Goal: Task Accomplishment & Management: Manage account settings

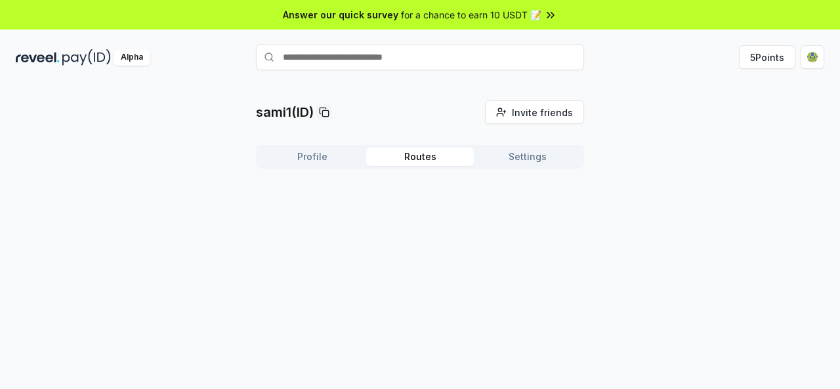
click at [430, 158] on button "Routes" at bounding box center [420, 157] width 108 height 18
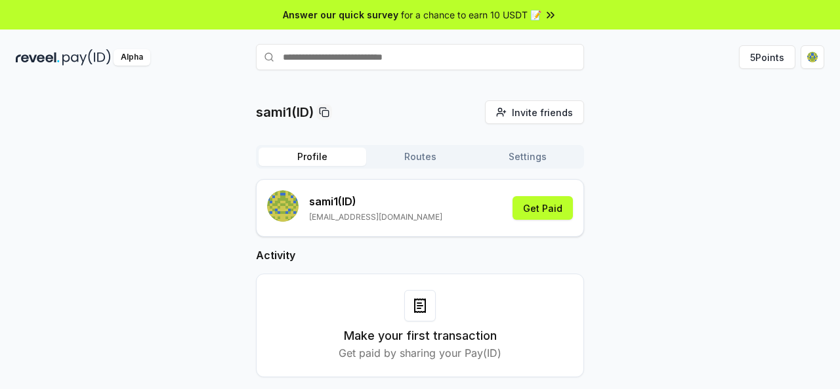
click at [344, 157] on button "Profile" at bounding box center [312, 157] width 108 height 18
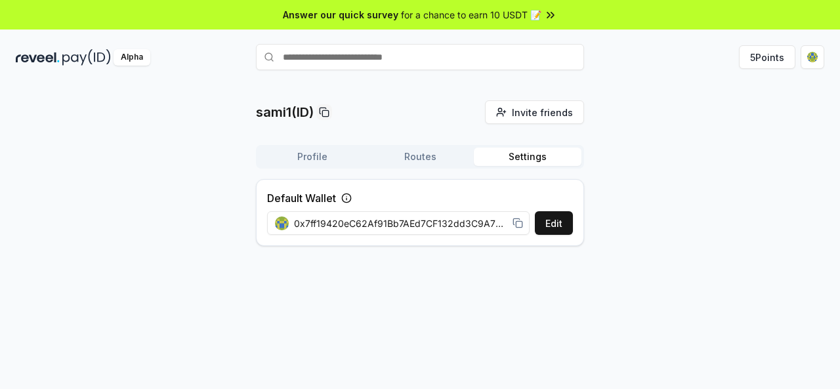
click at [527, 155] on button "Settings" at bounding box center [528, 157] width 108 height 18
